Goal: Book appointment/travel/reservation

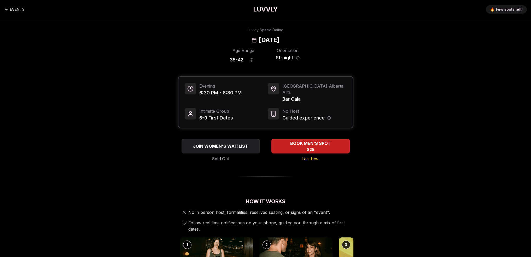
click at [288, 95] on span "Bar Cala" at bounding box center [314, 98] width 64 height 7
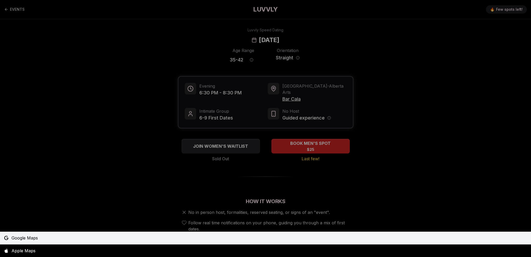
click at [28, 237] on span "Google Maps" at bounding box center [24, 237] width 26 height 6
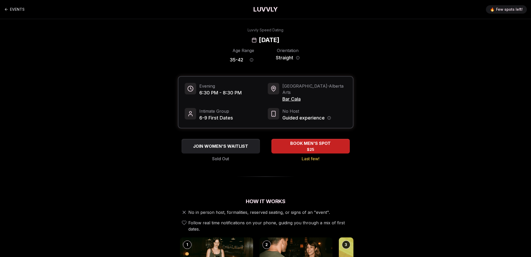
click at [265, 7] on h1 "LUVVLY" at bounding box center [265, 9] width 25 height 8
